Goal: Task Accomplishment & Management: Manage account settings

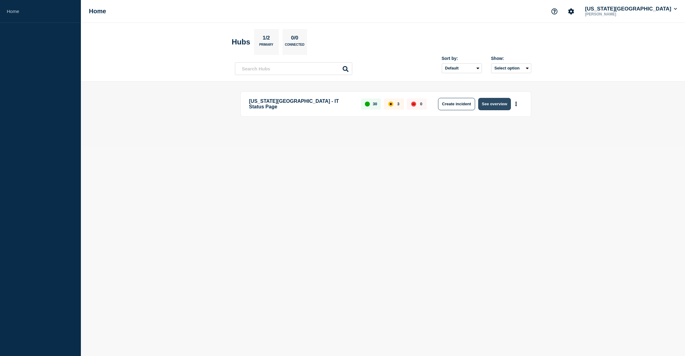
click at [499, 107] on button "See overview" at bounding box center [494, 104] width 33 height 12
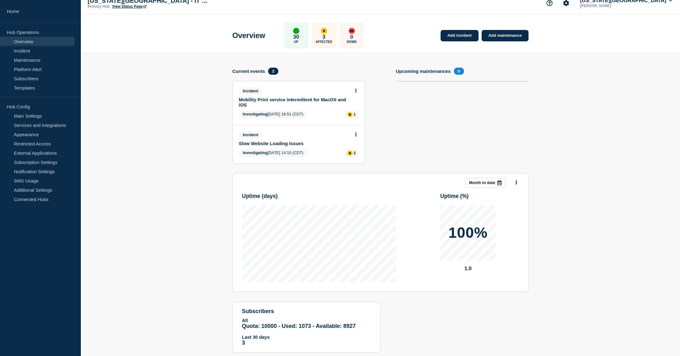
scroll to position [23, 0]
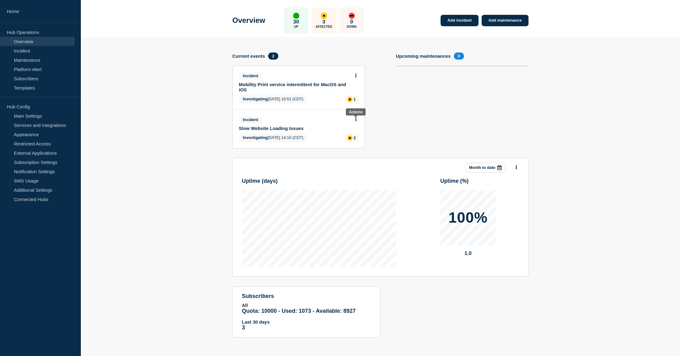
click at [354, 119] on button at bounding box center [355, 119] width 5 height 5
click at [350, 142] on link "Update incident" at bounding box center [356, 142] width 30 height 5
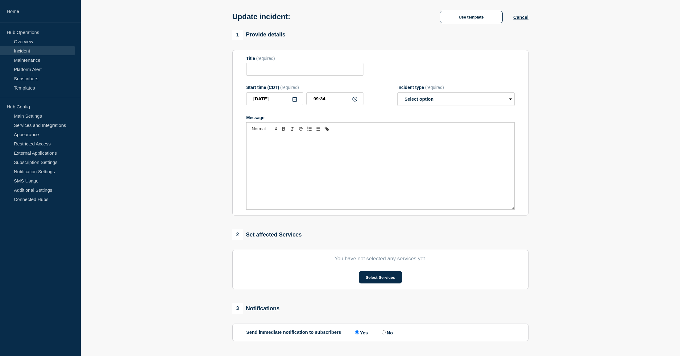
type input "Slow Website Loading Issues"
click at [331, 165] on div "Message" at bounding box center [381, 172] width 268 height 74
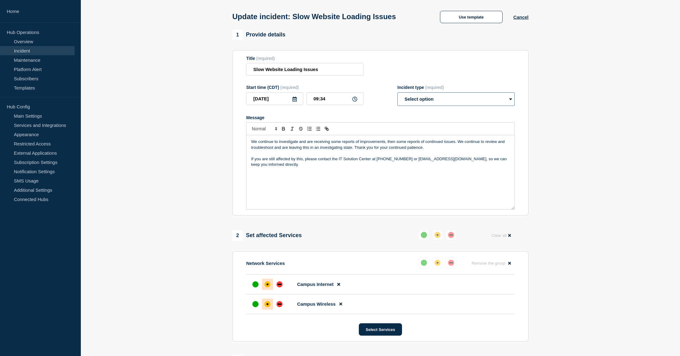
click at [421, 98] on select "Select option Investigating Identified Monitoring Resolved" at bounding box center [456, 99] width 117 height 14
select select "investigating"
click at [398, 94] on select "Select option Investigating Identified Monitoring Resolved" at bounding box center [456, 99] width 117 height 14
click at [325, 141] on p "We continue to investigate and are receiving some reports of improvements, then…" at bounding box center [380, 144] width 259 height 11
click at [344, 142] on p "We continue to investigate and continue receiving some reports of improvements …" at bounding box center [380, 144] width 259 height 11
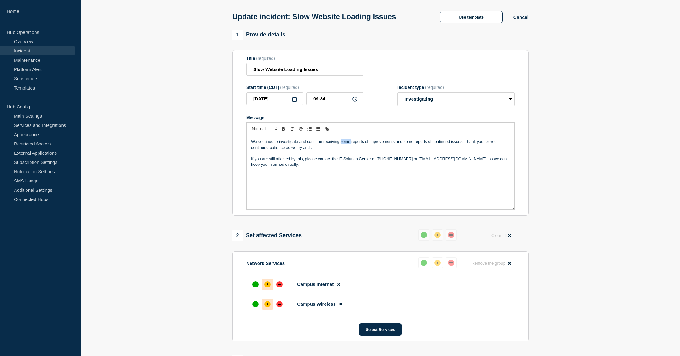
click at [344, 142] on p "We continue to investigate and continue receiving some reports of improvements …" at bounding box center [380, 144] width 259 height 11
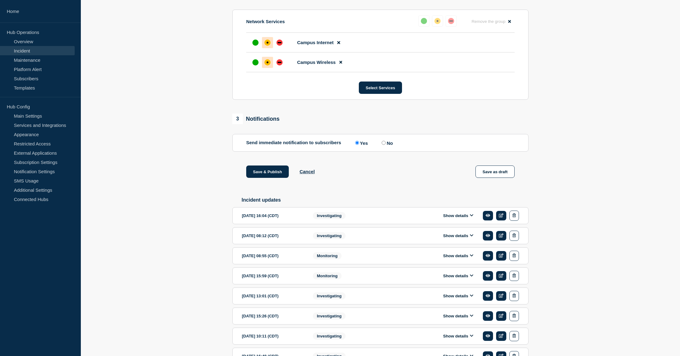
scroll to position [270, 0]
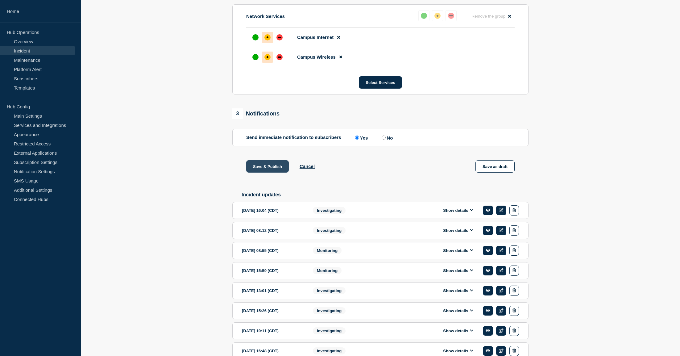
click at [262, 168] on button "Save & Publish" at bounding box center [267, 166] width 43 height 12
